Goal: Find specific page/section: Find specific page/section

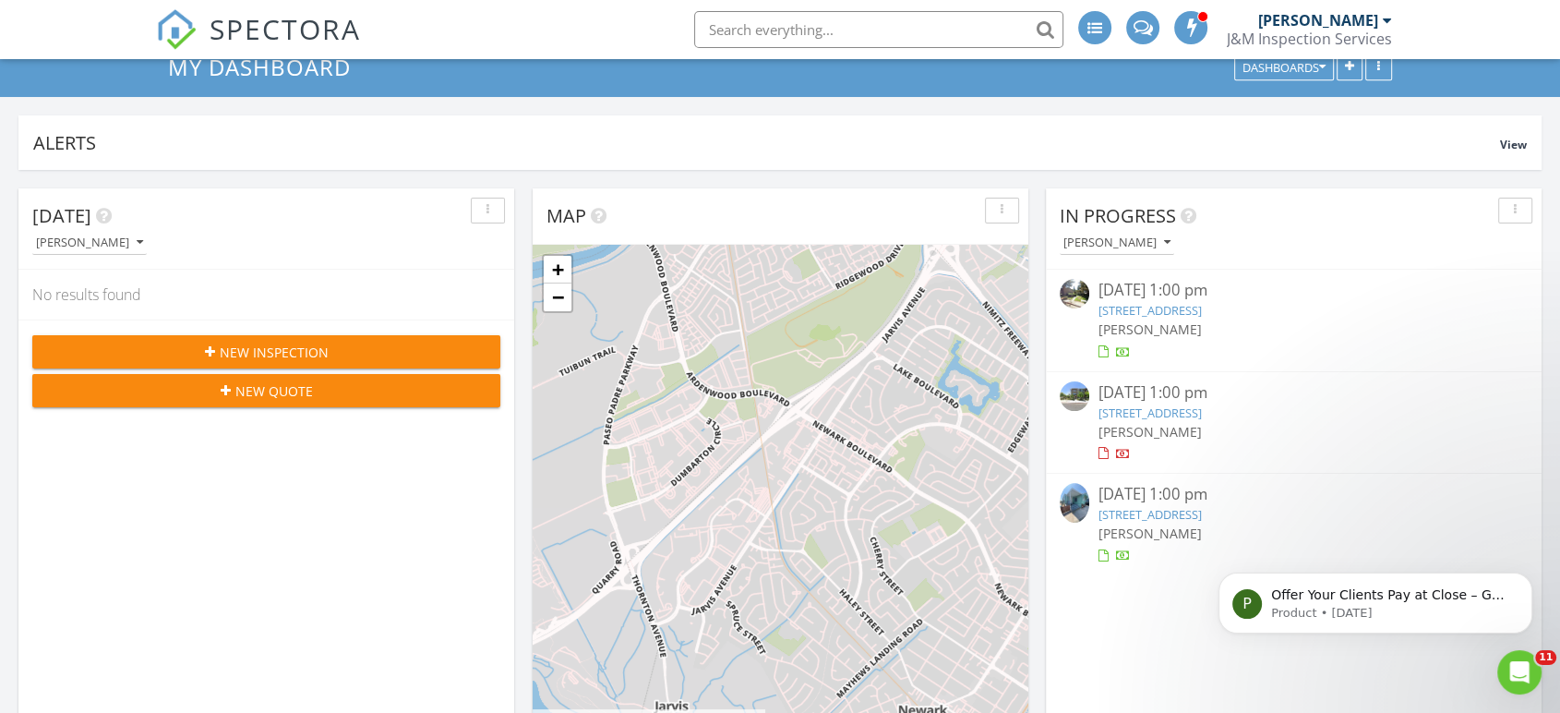
scroll to position [102, 0]
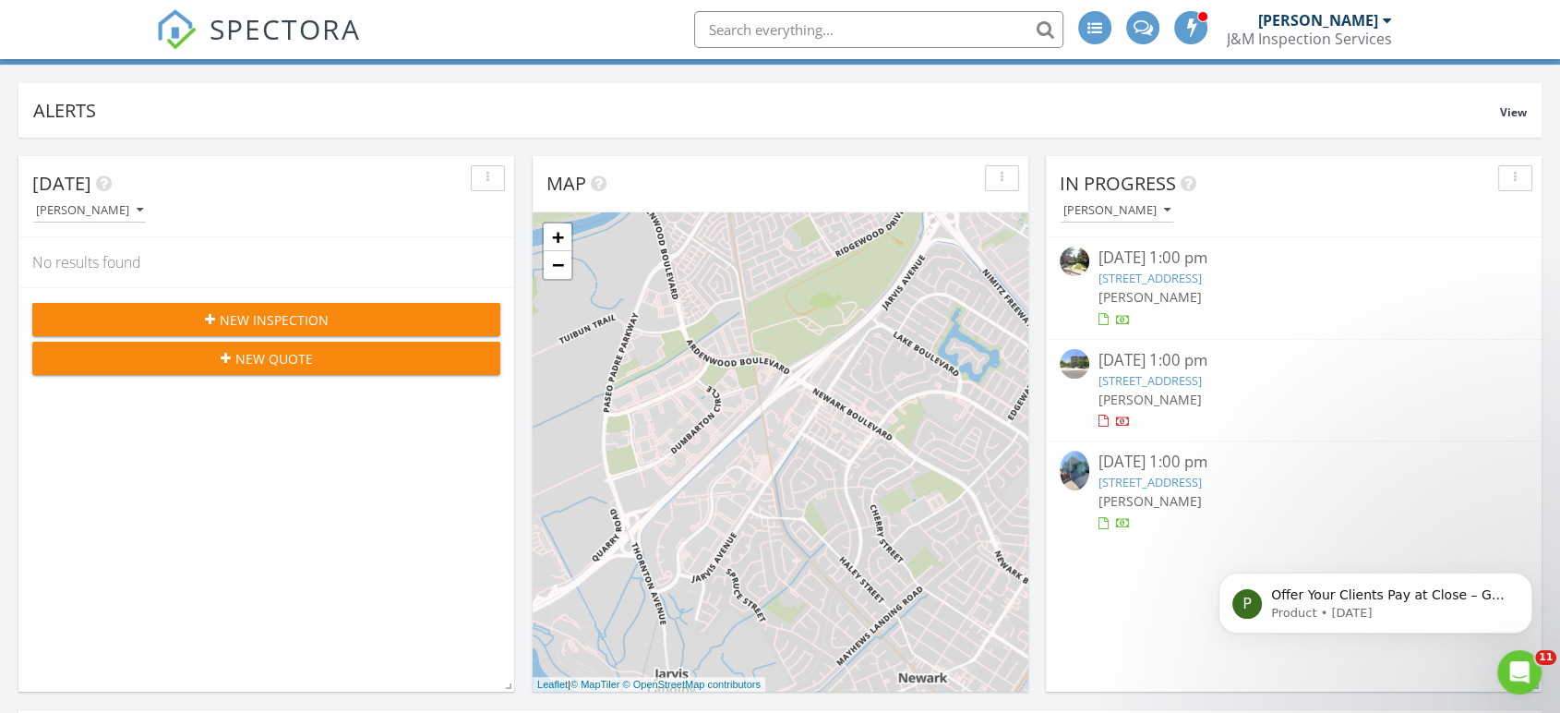
click at [1201, 482] on link "112 Mimosa Ct, Vallejo, CA 94589" at bounding box center [1150, 482] width 103 height 17
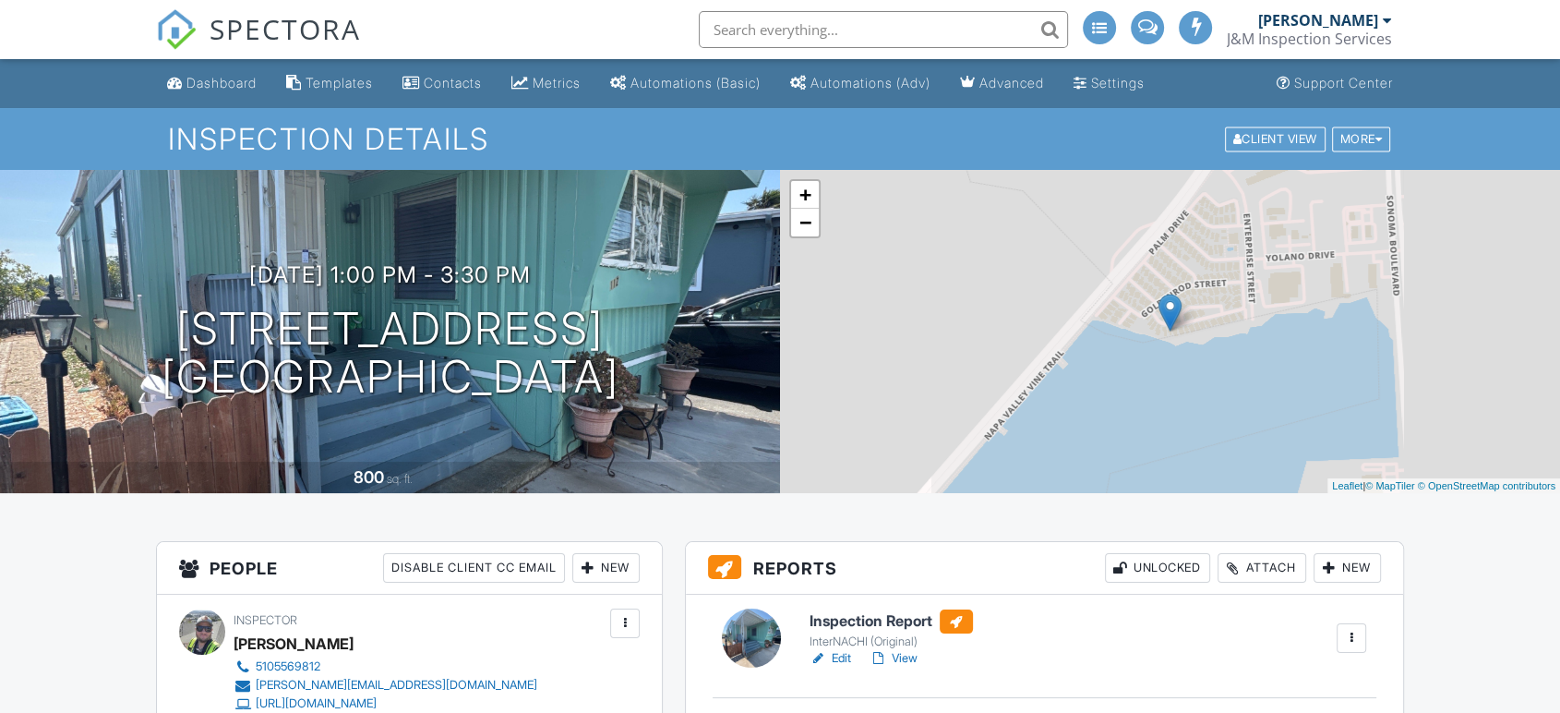
click at [903, 658] on link "View" at bounding box center [894, 658] width 48 height 18
